Goal: Task Accomplishment & Management: Manage account settings

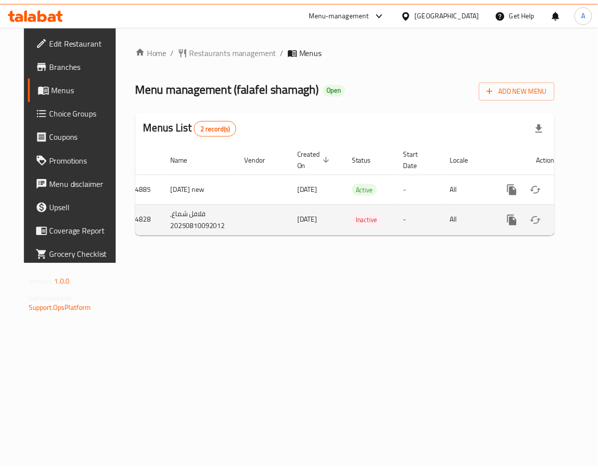
scroll to position [0, 26]
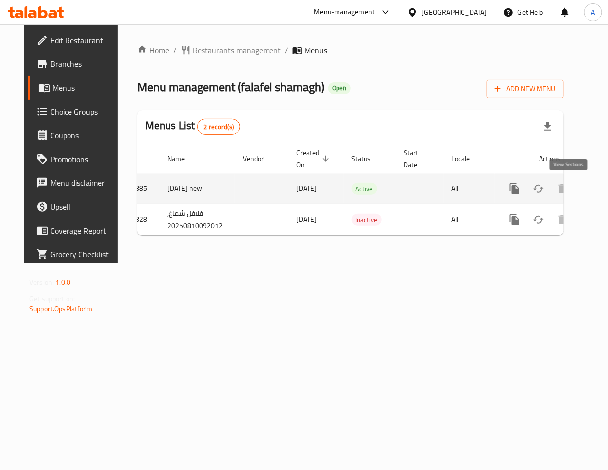
click at [580, 189] on icon "enhanced table" at bounding box center [586, 189] width 12 height 12
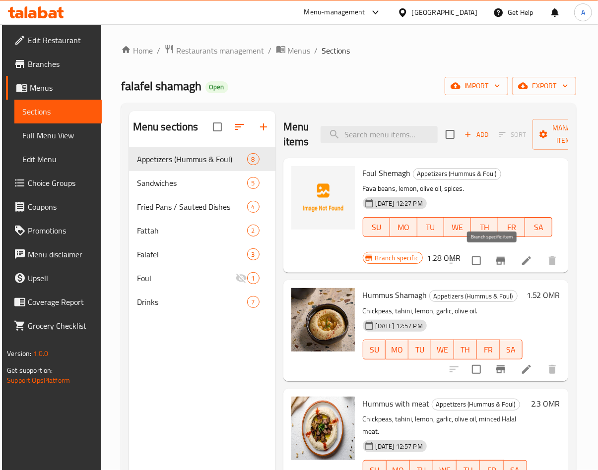
click at [496, 263] on icon "Branch-specific-item" at bounding box center [500, 261] width 9 height 8
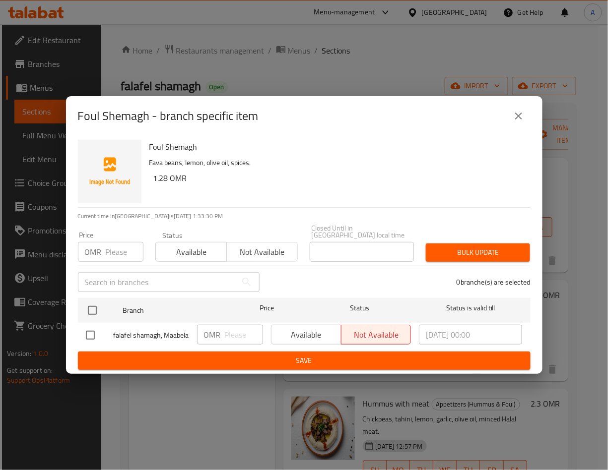
click at [519, 127] on button "close" at bounding box center [519, 116] width 24 height 24
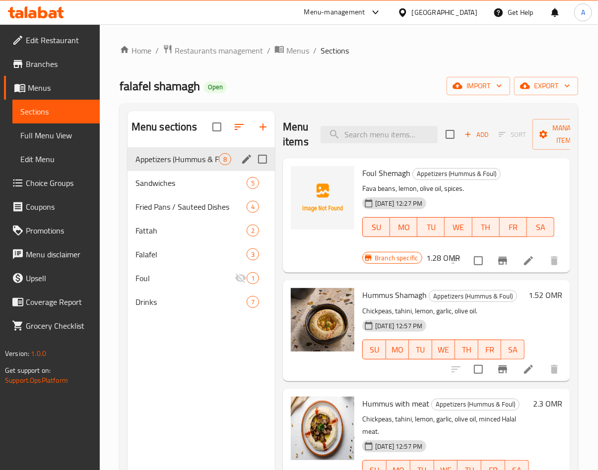
click at [200, 174] on div "Sandwiches 5" at bounding box center [201, 183] width 147 height 24
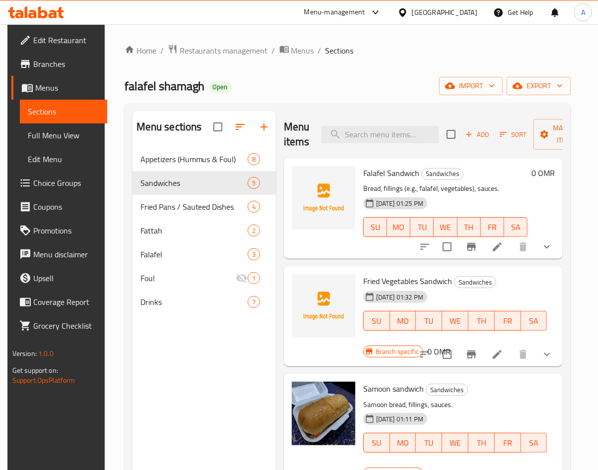
click at [472, 257] on button "Branch-specific-item" at bounding box center [472, 247] width 24 height 24
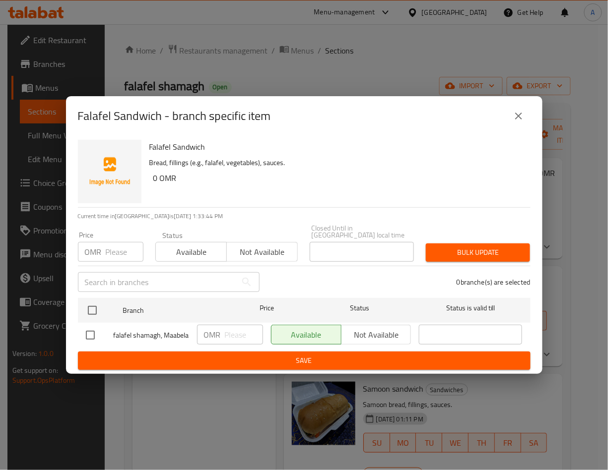
click at [518, 122] on icon "close" at bounding box center [519, 116] width 12 height 12
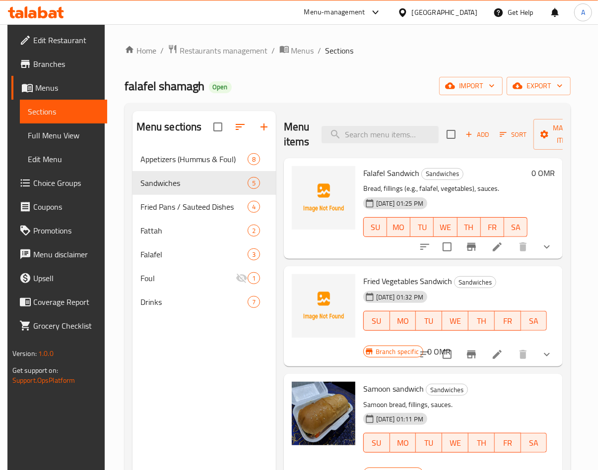
click at [498, 249] on icon at bounding box center [497, 247] width 12 height 12
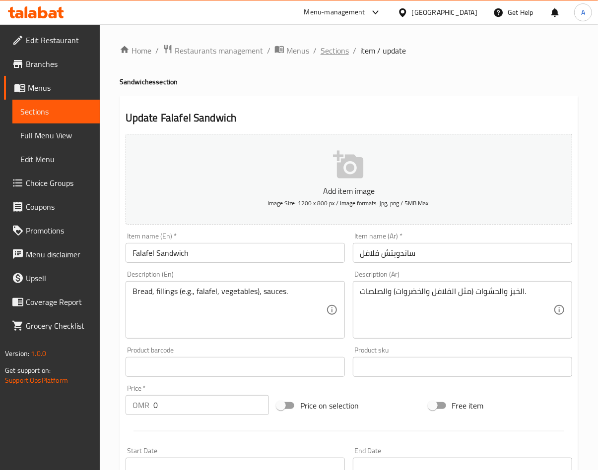
click at [331, 51] on span "Sections" at bounding box center [335, 51] width 28 height 12
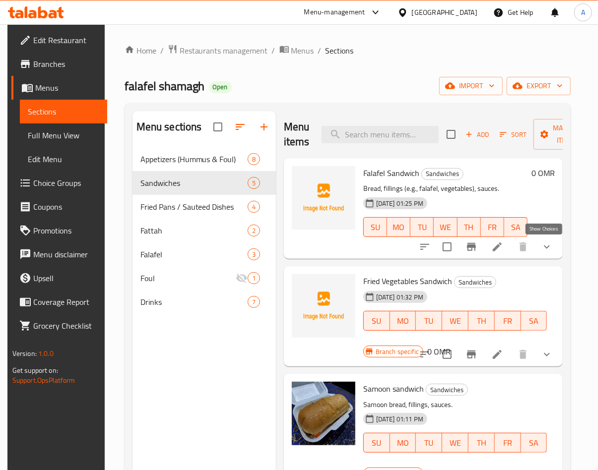
click at [545, 253] on icon "show more" at bounding box center [547, 247] width 12 height 12
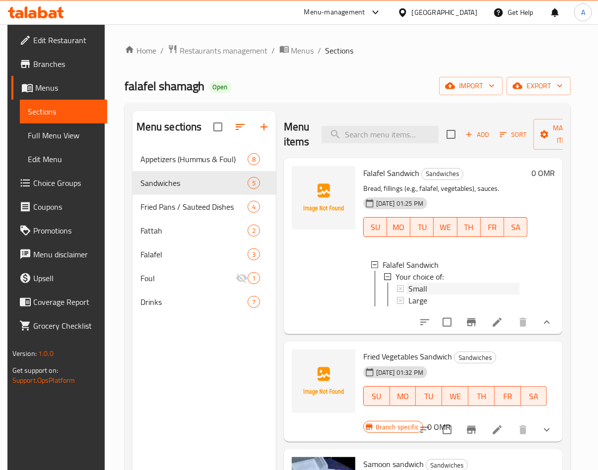
click at [437, 290] on div "Small" at bounding box center [463, 289] width 111 height 12
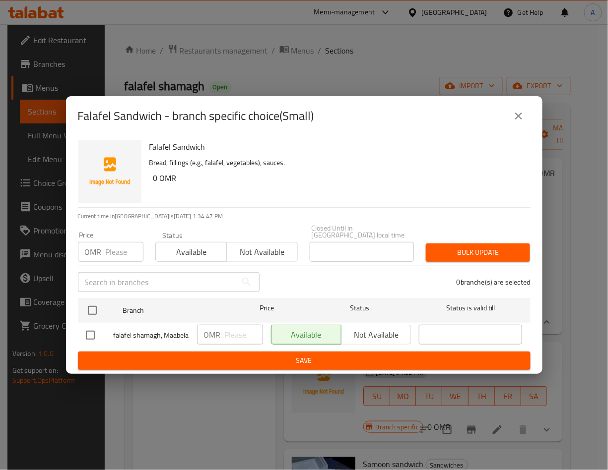
click at [524, 119] on icon "close" at bounding box center [519, 116] width 12 height 12
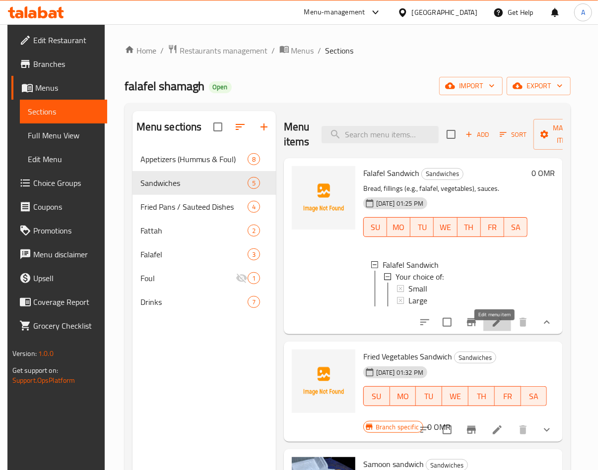
click at [491, 328] on icon at bounding box center [497, 323] width 12 height 12
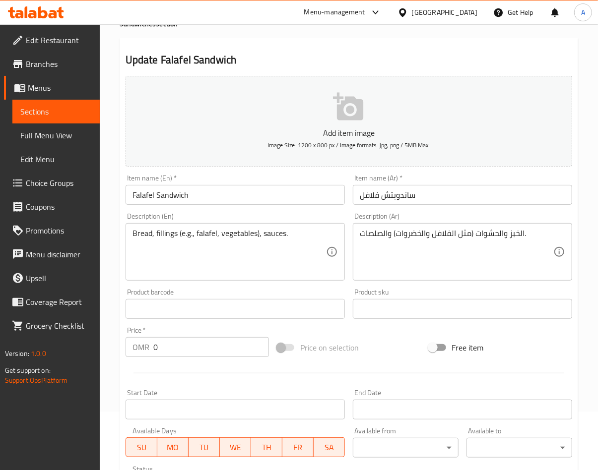
scroll to position [253, 0]
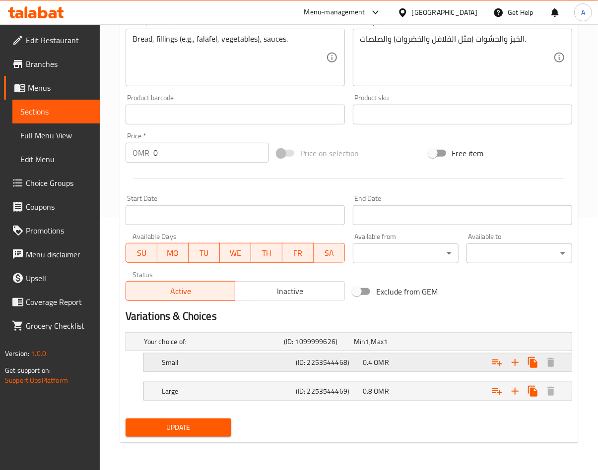
click at [428, 364] on div "Expand" at bounding box center [495, 363] width 134 height 22
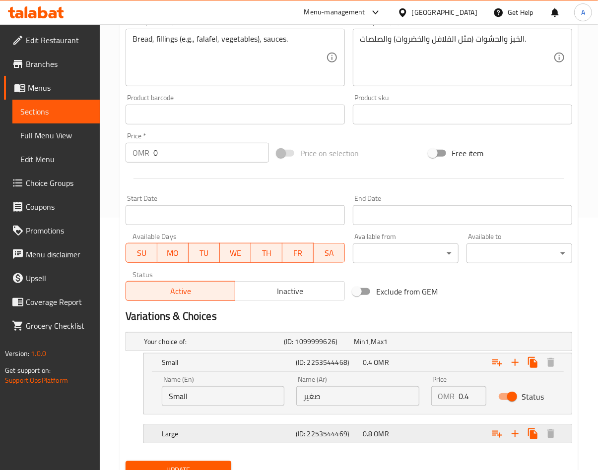
click at [405, 434] on div "0.8 OMR" at bounding box center [394, 434] width 63 height 10
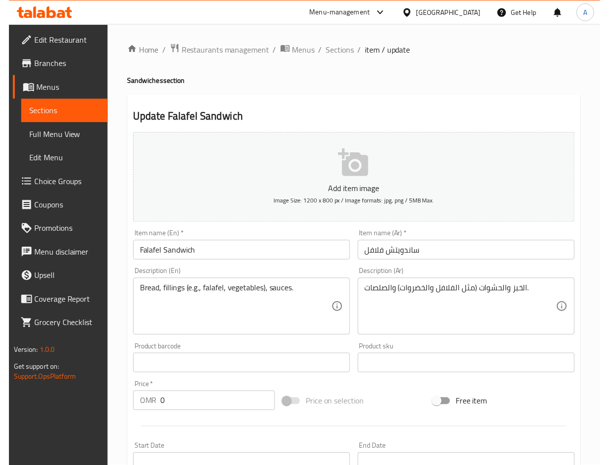
scroll to position [0, 0]
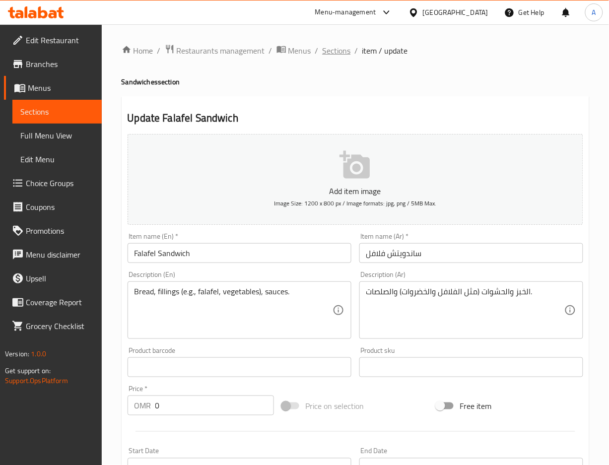
click at [328, 50] on span "Sections" at bounding box center [337, 51] width 28 height 12
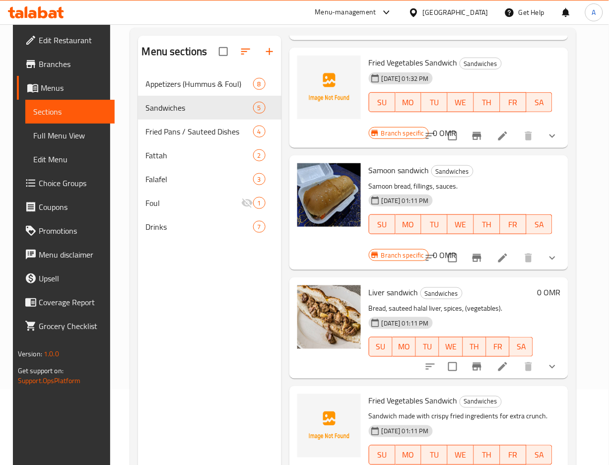
scroll to position [132, 0]
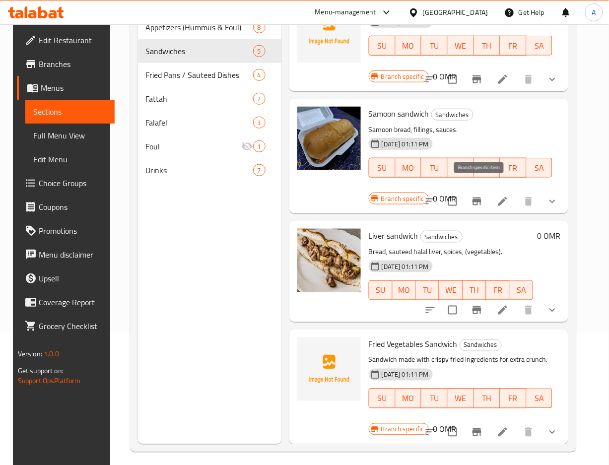
click at [473, 191] on button "Branch-specific-item" at bounding box center [477, 202] width 24 height 24
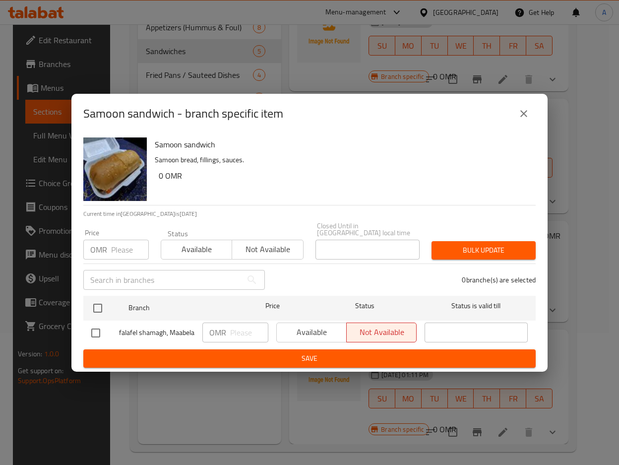
click at [517, 122] on button "close" at bounding box center [524, 114] width 24 height 24
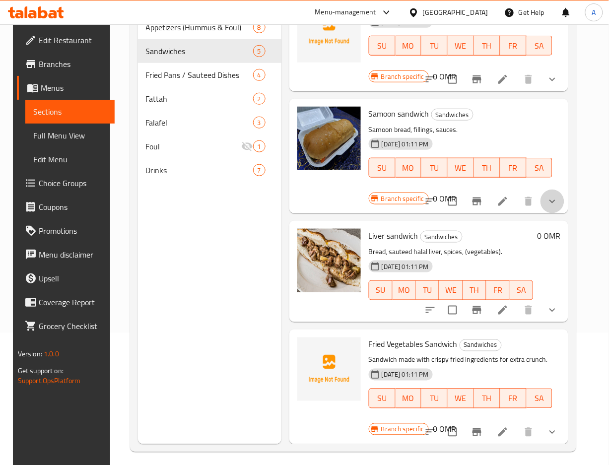
click at [564, 195] on button "show more" at bounding box center [552, 202] width 24 height 24
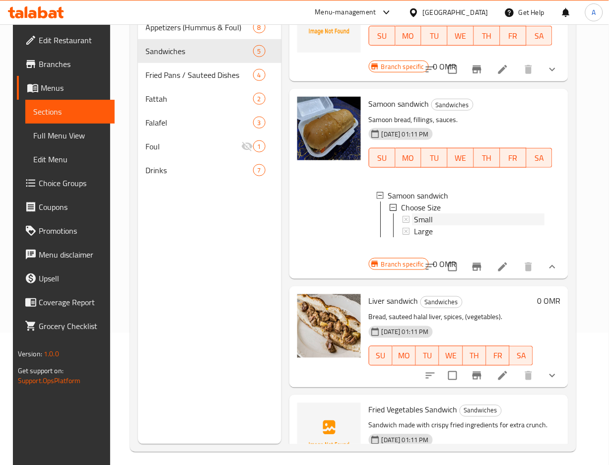
click at [451, 219] on div "Small" at bounding box center [479, 219] width 131 height 12
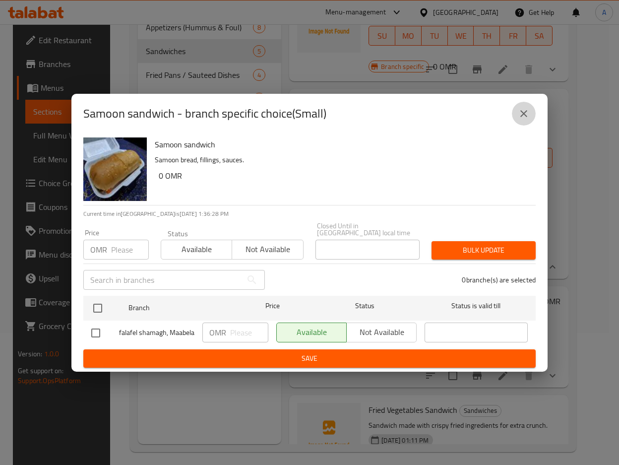
click at [518, 124] on button "close" at bounding box center [524, 114] width 24 height 24
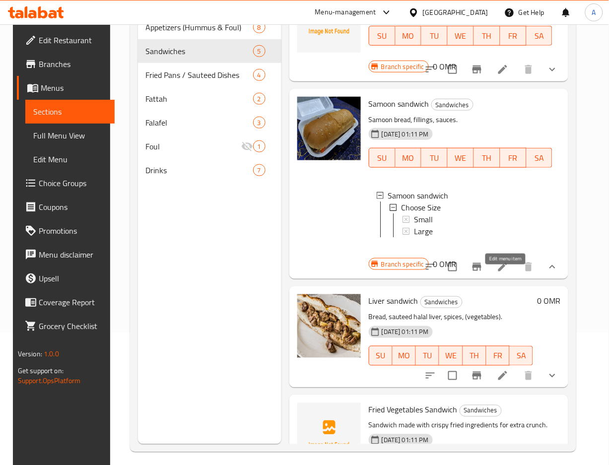
click at [509, 273] on icon at bounding box center [503, 267] width 12 height 12
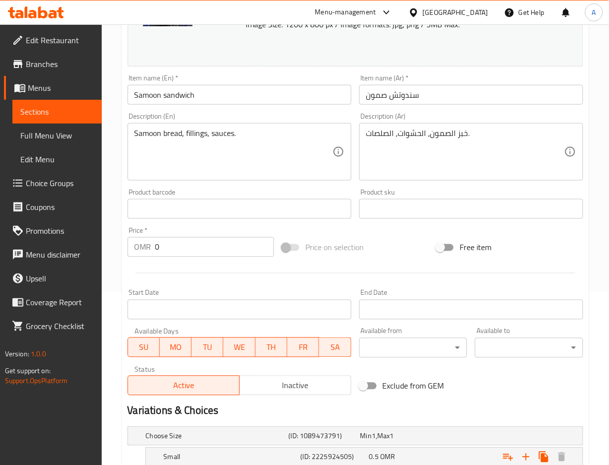
scroll to position [273, 0]
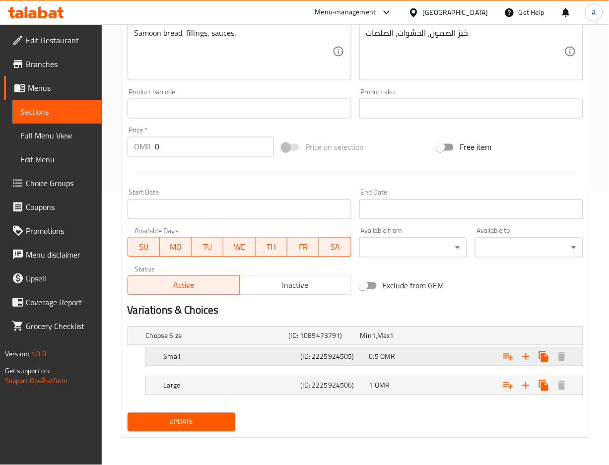
click at [419, 360] on div "0.5 OMR" at bounding box center [401, 357] width 65 height 10
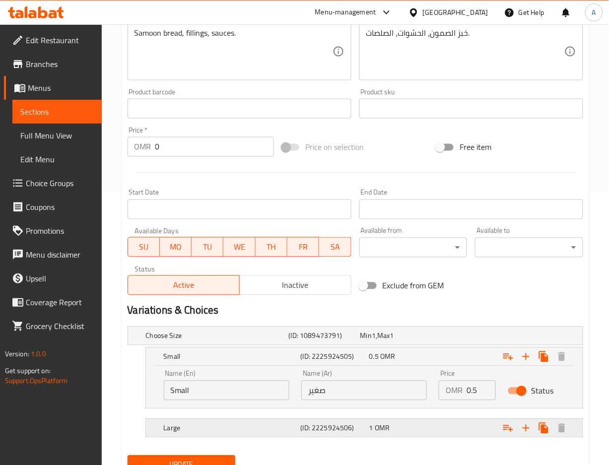
click at [435, 433] on div "1 OMR" at bounding box center [401, 428] width 68 height 14
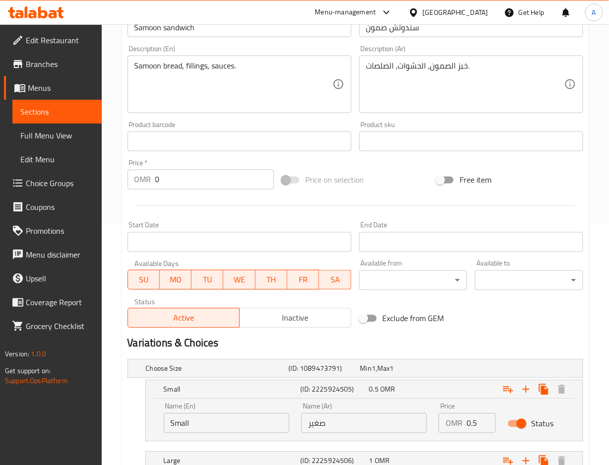
scroll to position [226, 0]
